Goal: Use online tool/utility: Utilize a website feature to perform a specific function

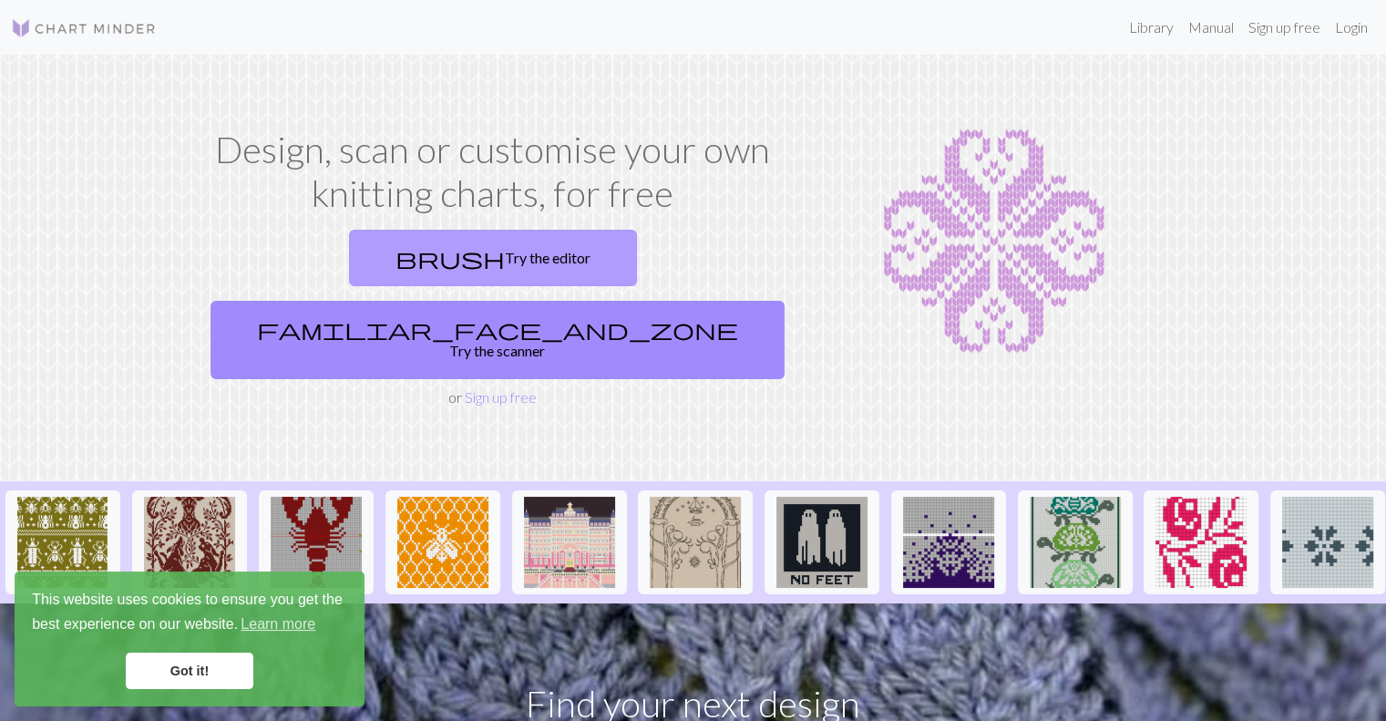
click at [402, 249] on link "brush Try the editor" at bounding box center [493, 258] width 288 height 57
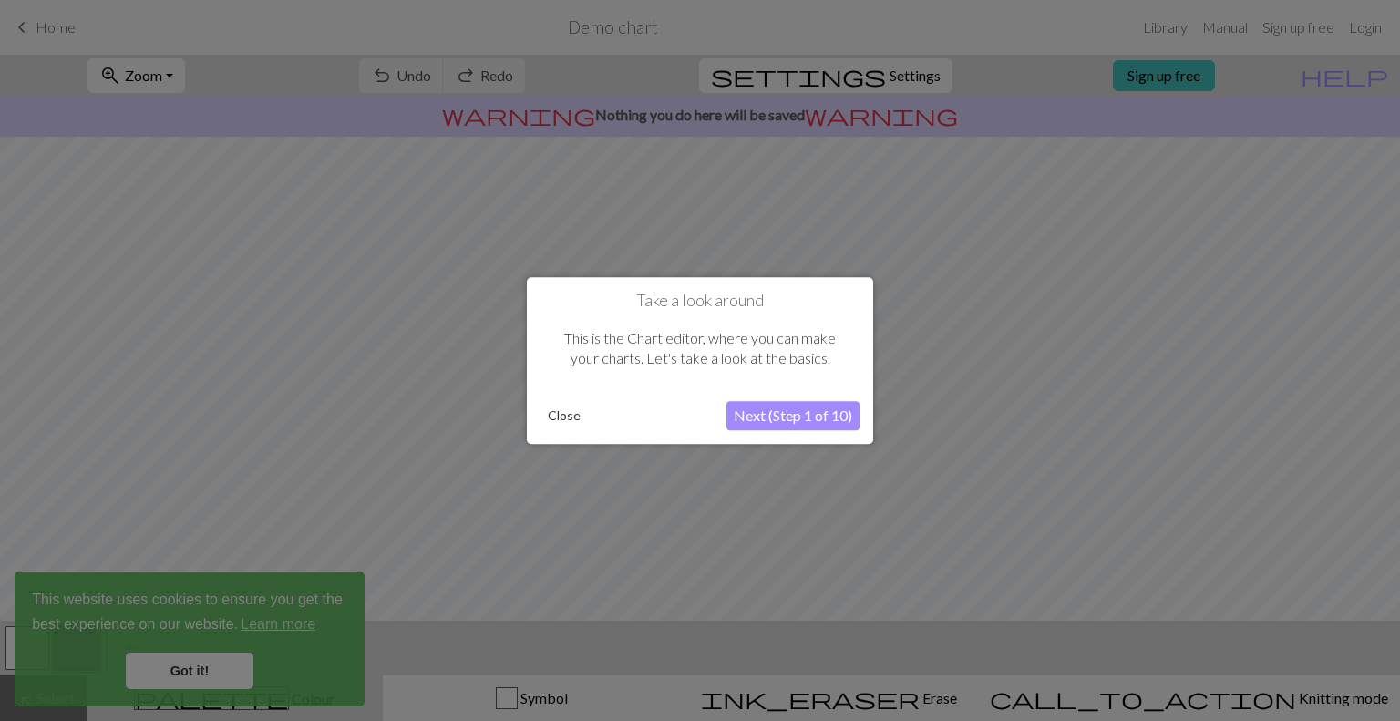
click at [746, 419] on button "Next (Step 1 of 10)" at bounding box center [792, 415] width 133 height 29
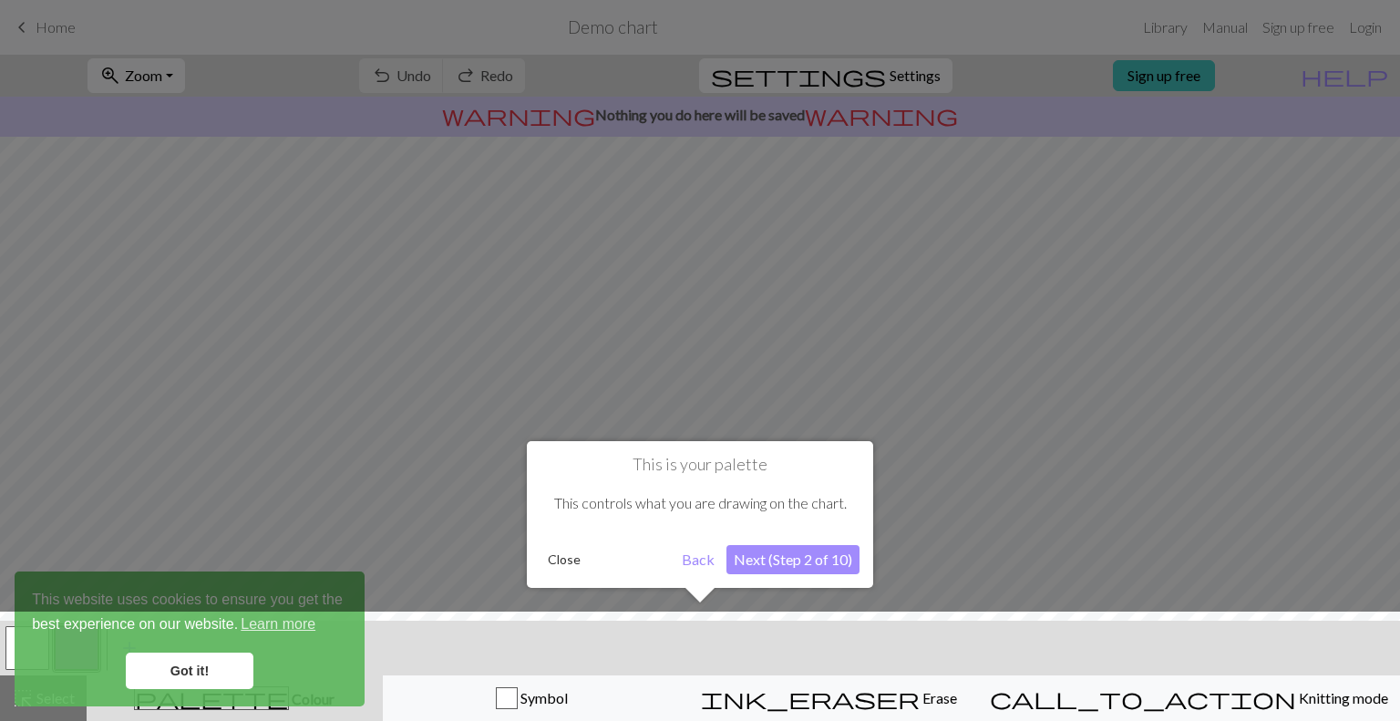
click at [780, 560] on button "Next (Step 2 of 10)" at bounding box center [792, 559] width 133 height 29
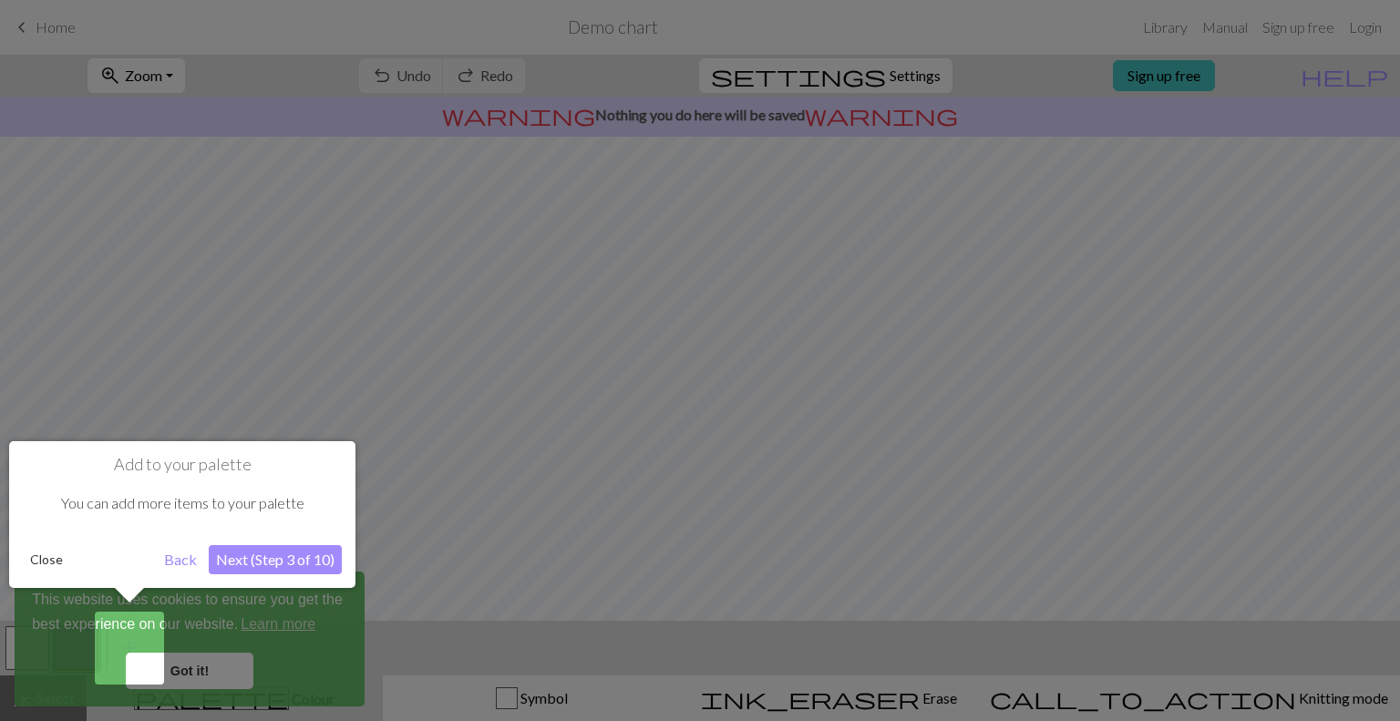
click at [313, 564] on button "Next (Step 3 of 10)" at bounding box center [275, 559] width 133 height 29
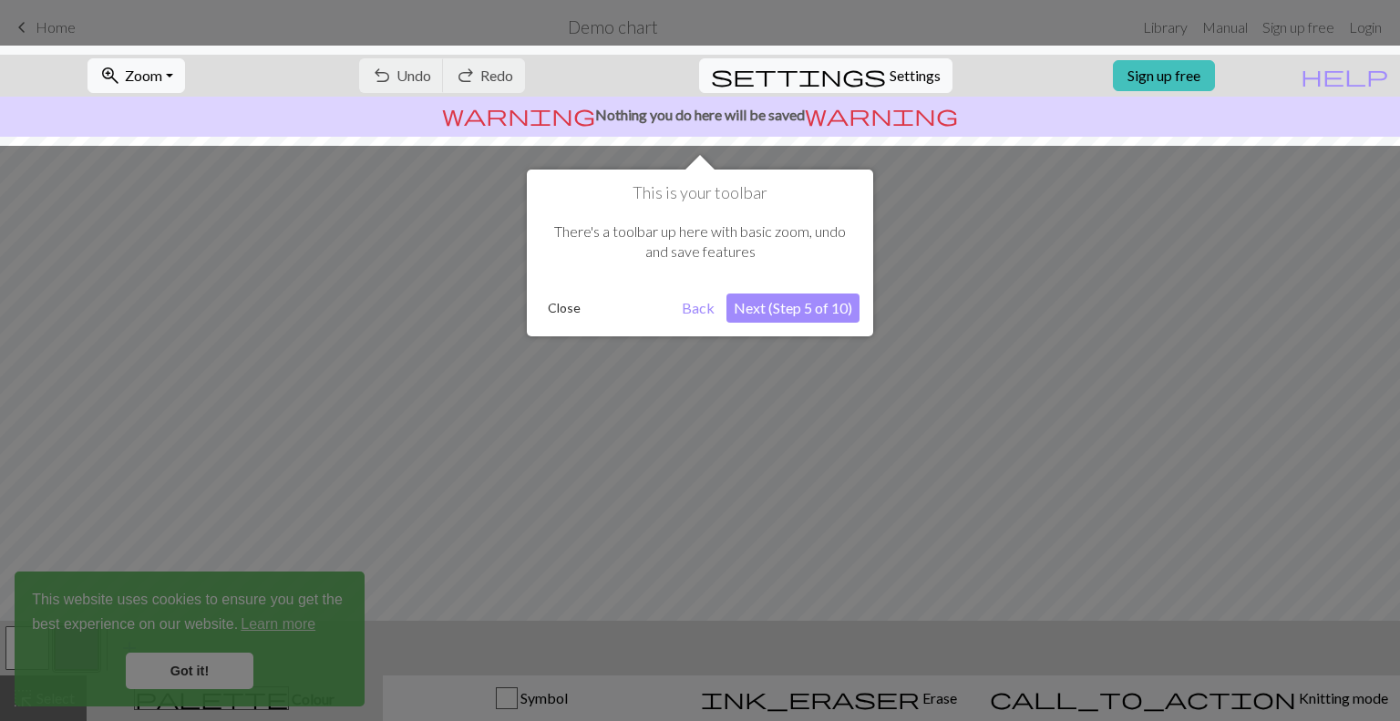
click at [773, 304] on button "Next (Step 5 of 10)" at bounding box center [792, 307] width 133 height 29
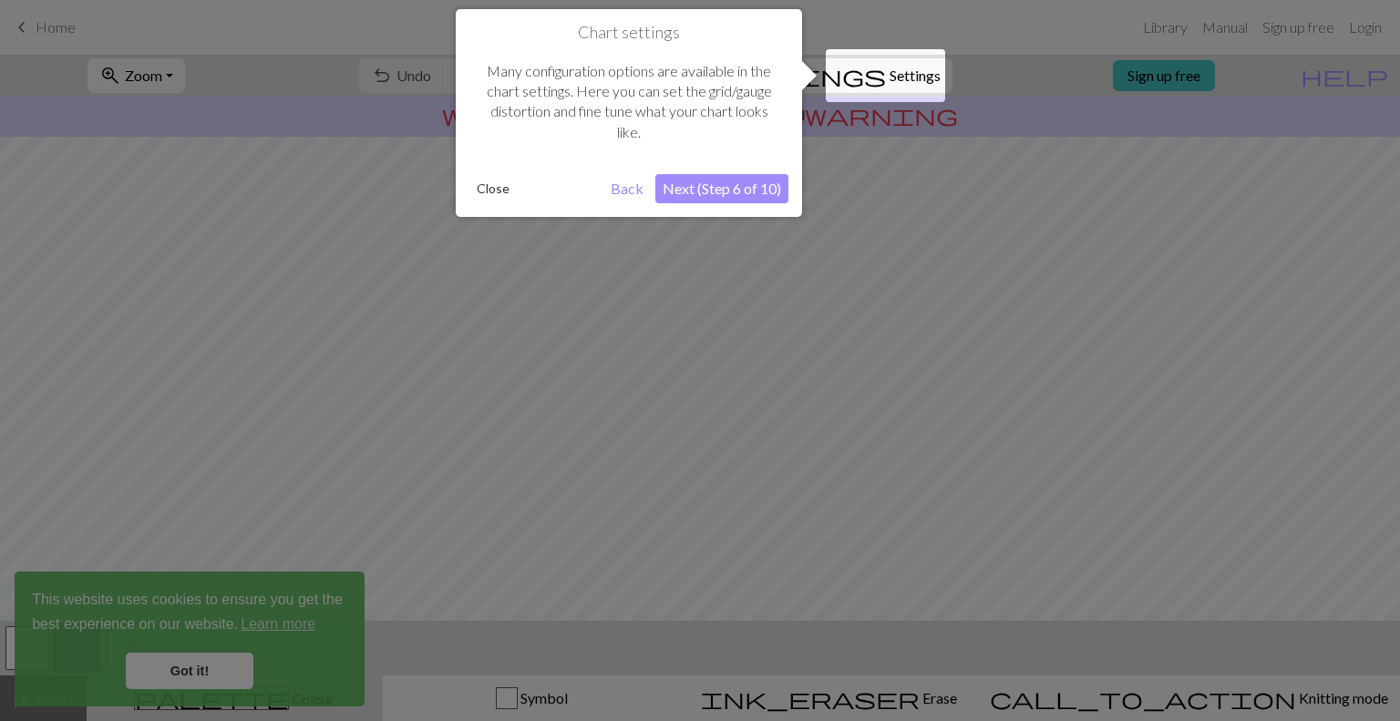
click at [705, 193] on button "Next (Step 6 of 10)" at bounding box center [721, 188] width 133 height 29
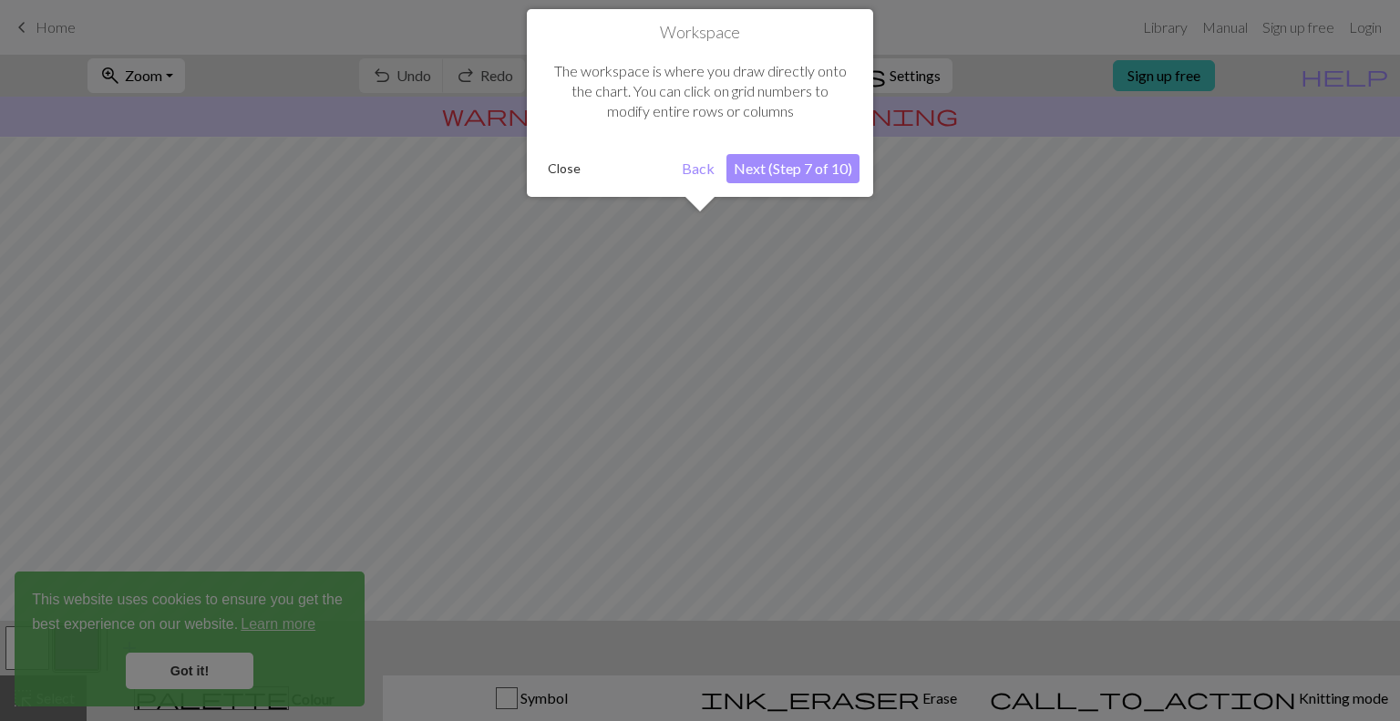
scroll to position [108, 0]
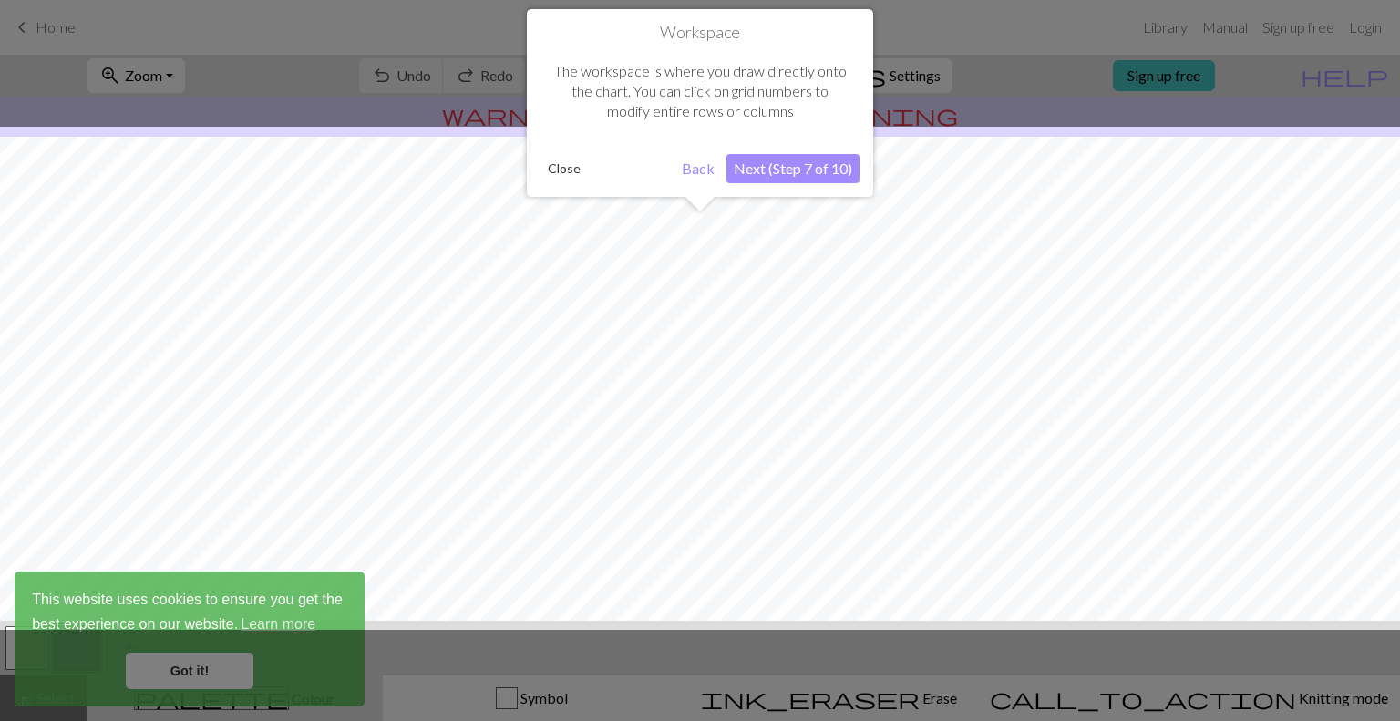
click at [762, 178] on button "Next (Step 7 of 10)" at bounding box center [792, 168] width 133 height 29
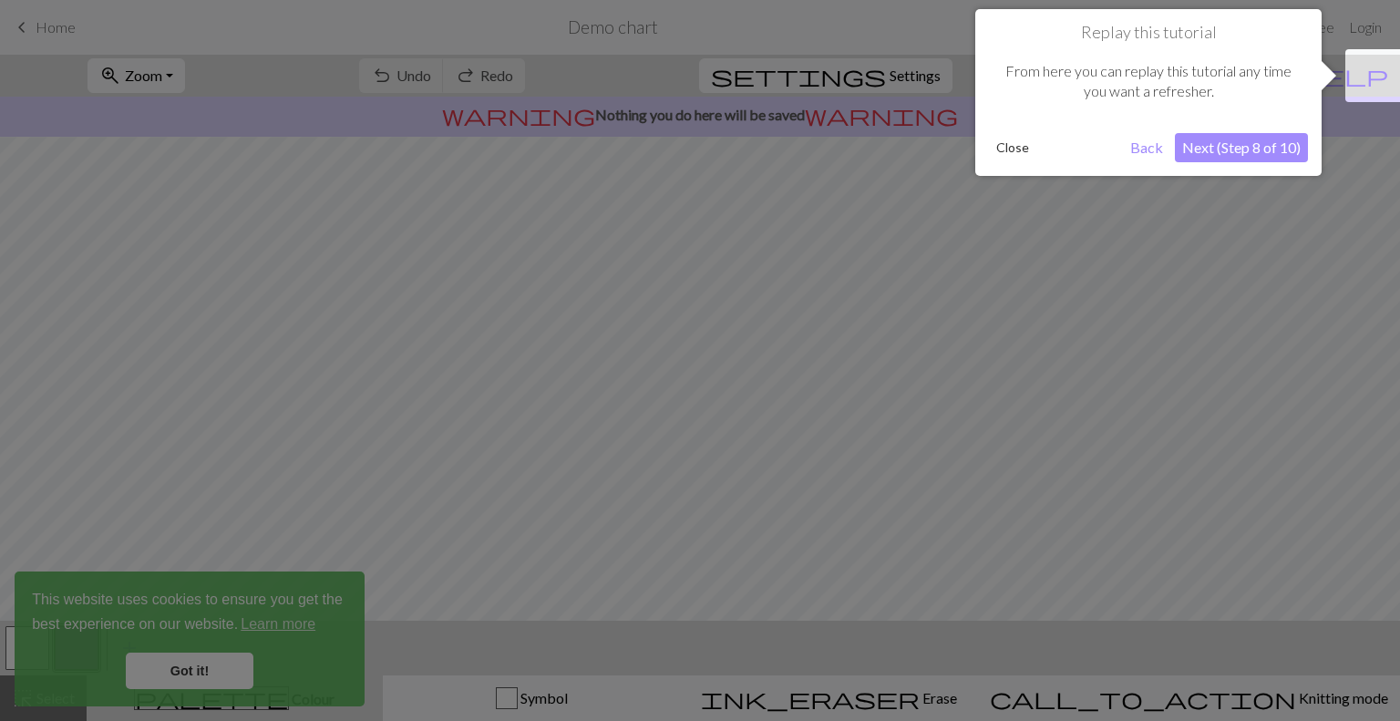
click at [1225, 156] on button "Next (Step 8 of 10)" at bounding box center [1241, 147] width 133 height 29
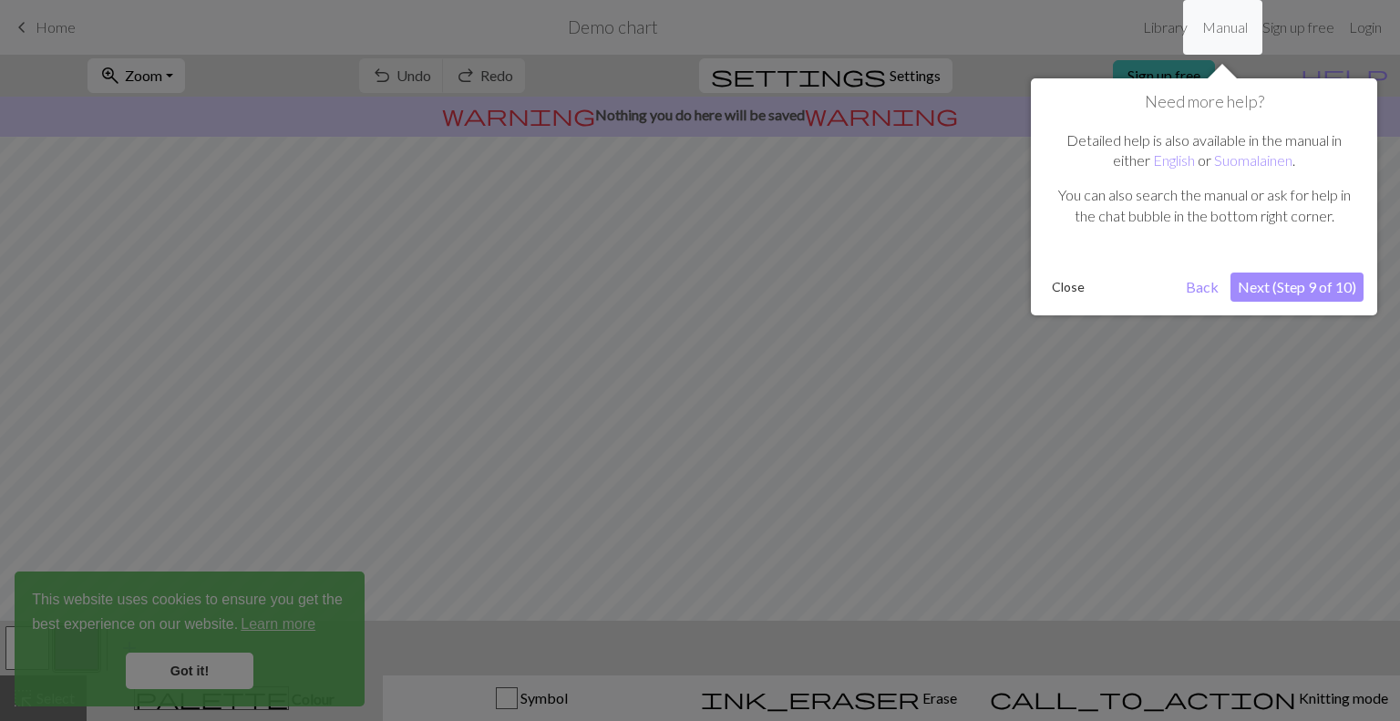
click at [1247, 291] on button "Next (Step 9 of 10)" at bounding box center [1296, 287] width 133 height 29
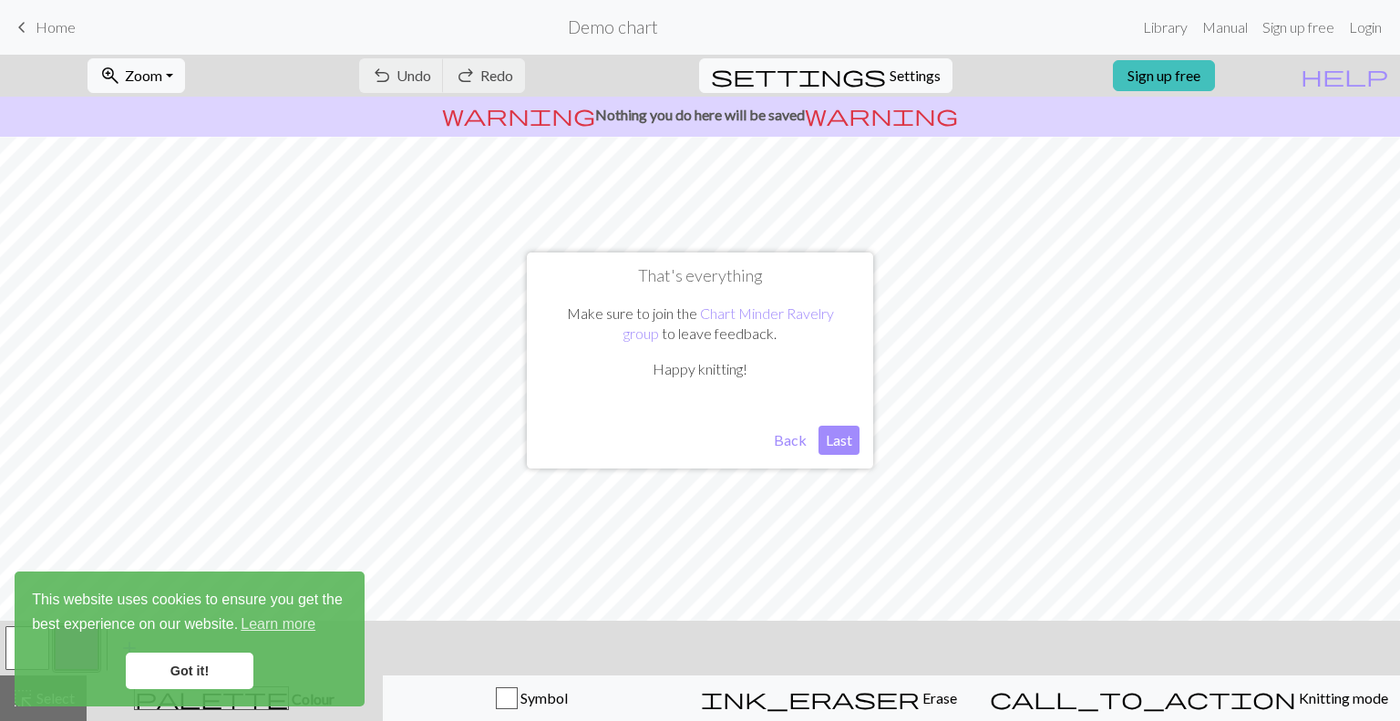
click at [846, 437] on button "Last" at bounding box center [838, 440] width 41 height 29
click at [207, 668] on link "Got it!" at bounding box center [190, 671] width 128 height 36
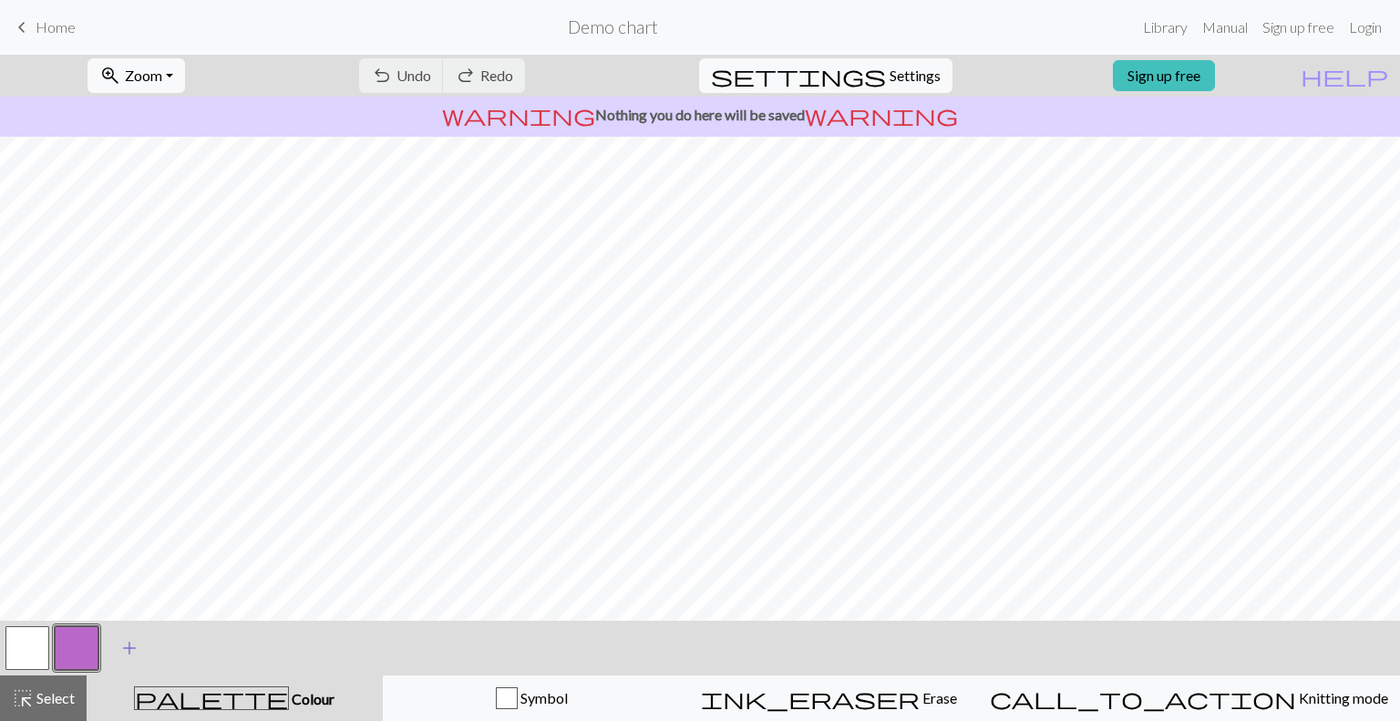
click at [121, 648] on span "add" at bounding box center [129, 648] width 22 height 26
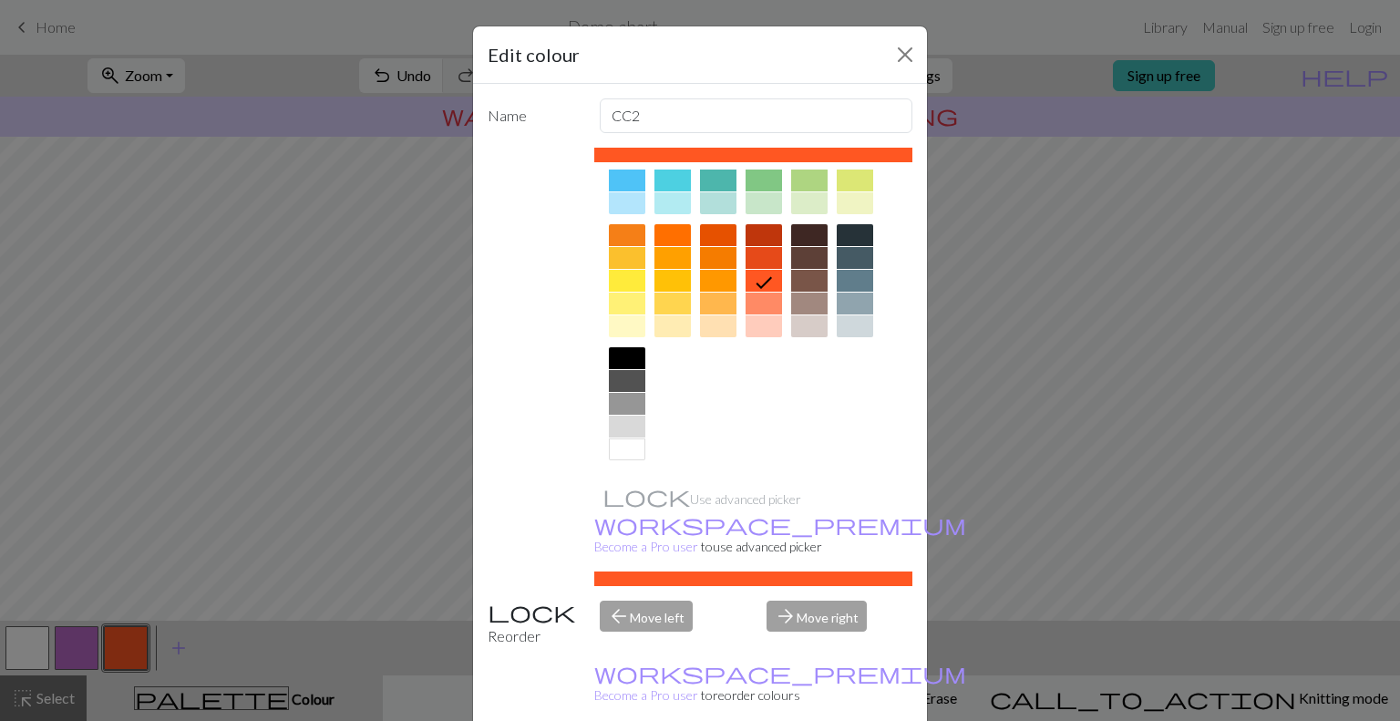
scroll to position [0, 0]
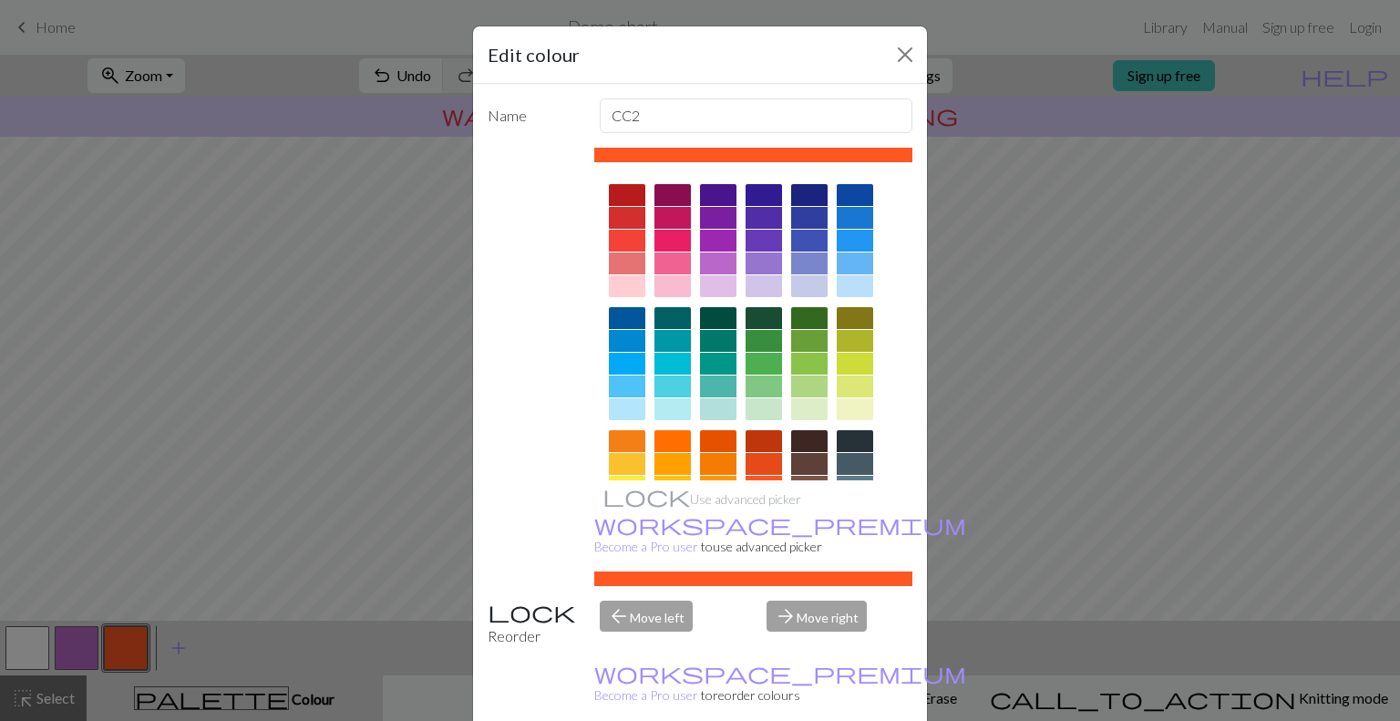
click at [666, 193] on div at bounding box center [672, 195] width 36 height 22
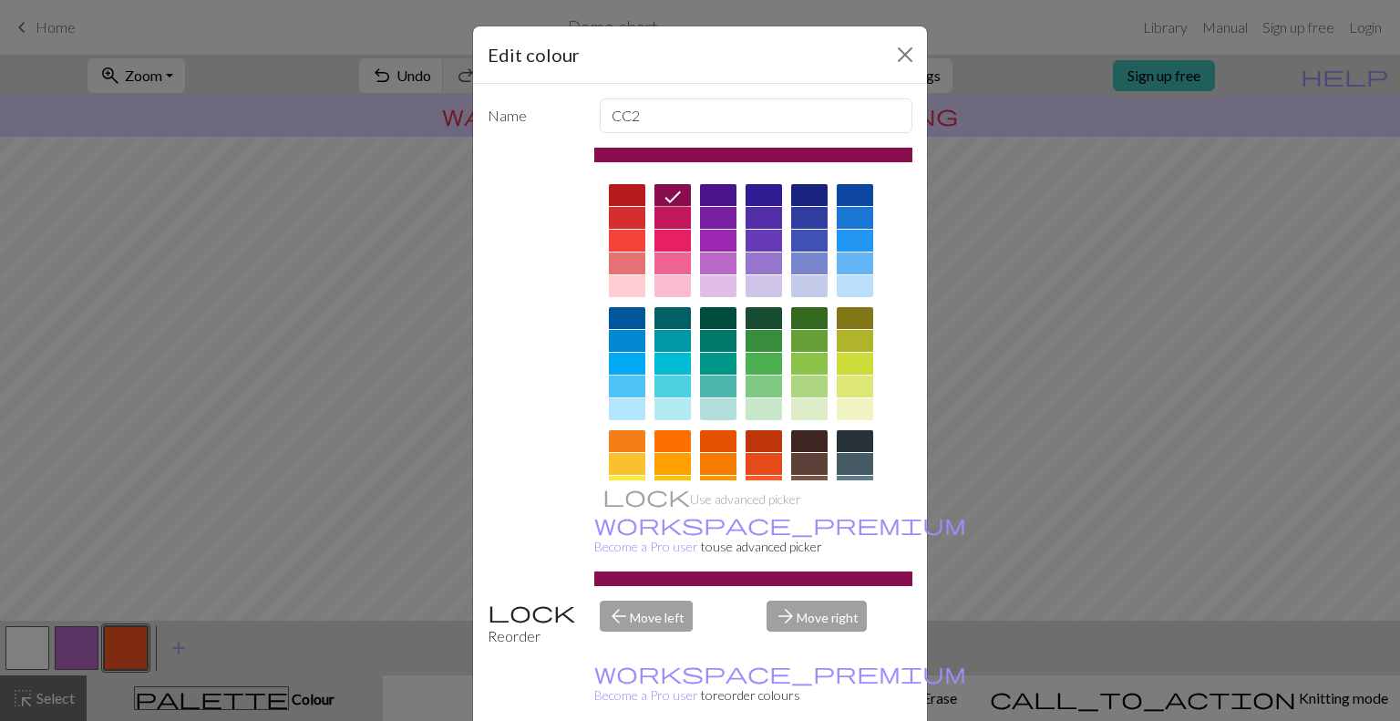
click at [667, 220] on div at bounding box center [672, 218] width 36 height 22
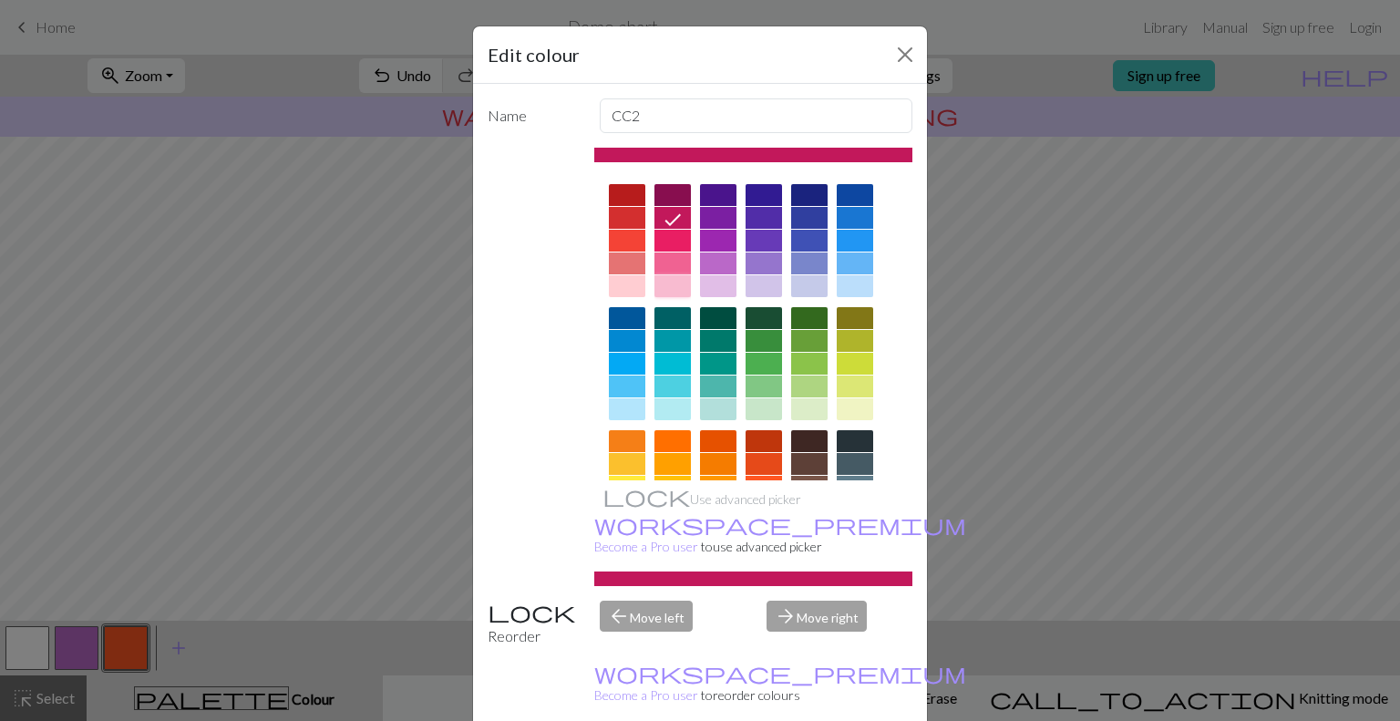
click at [670, 277] on div at bounding box center [672, 286] width 36 height 22
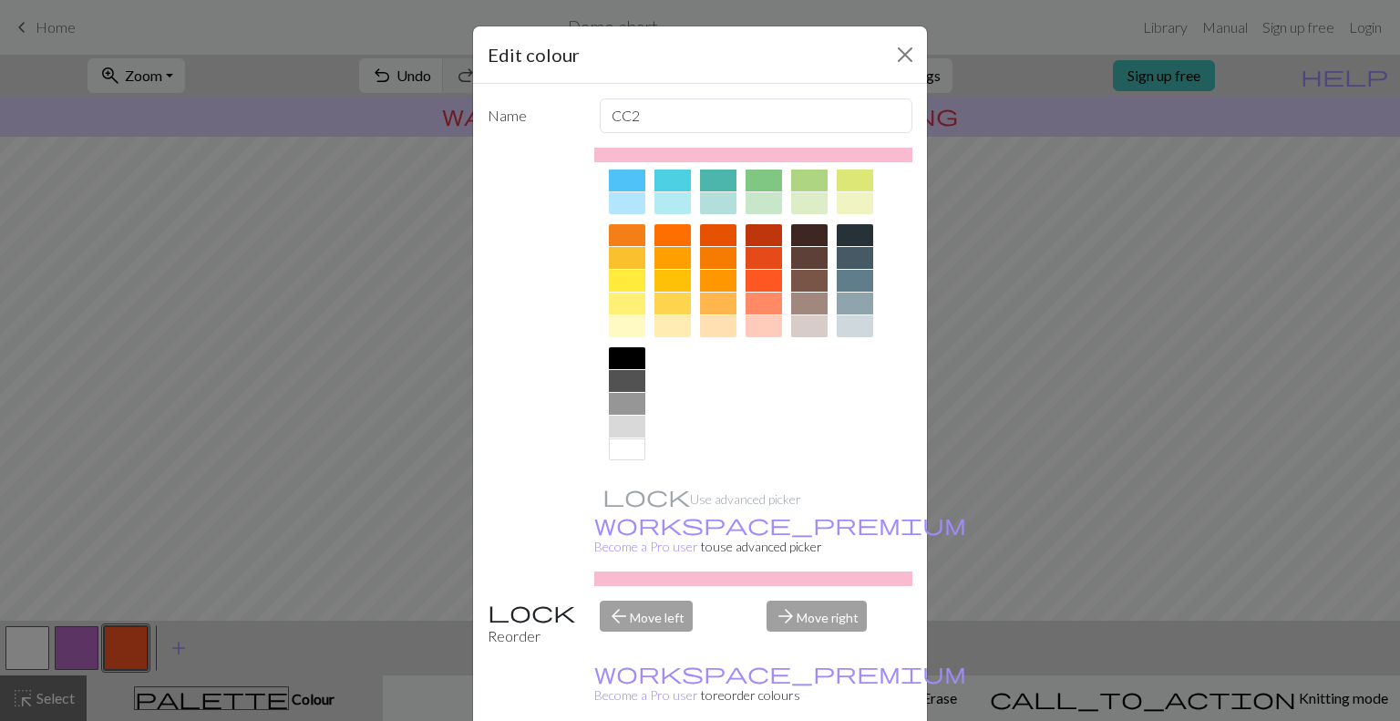
scroll to position [44, 0]
